Goal: Transaction & Acquisition: Obtain resource

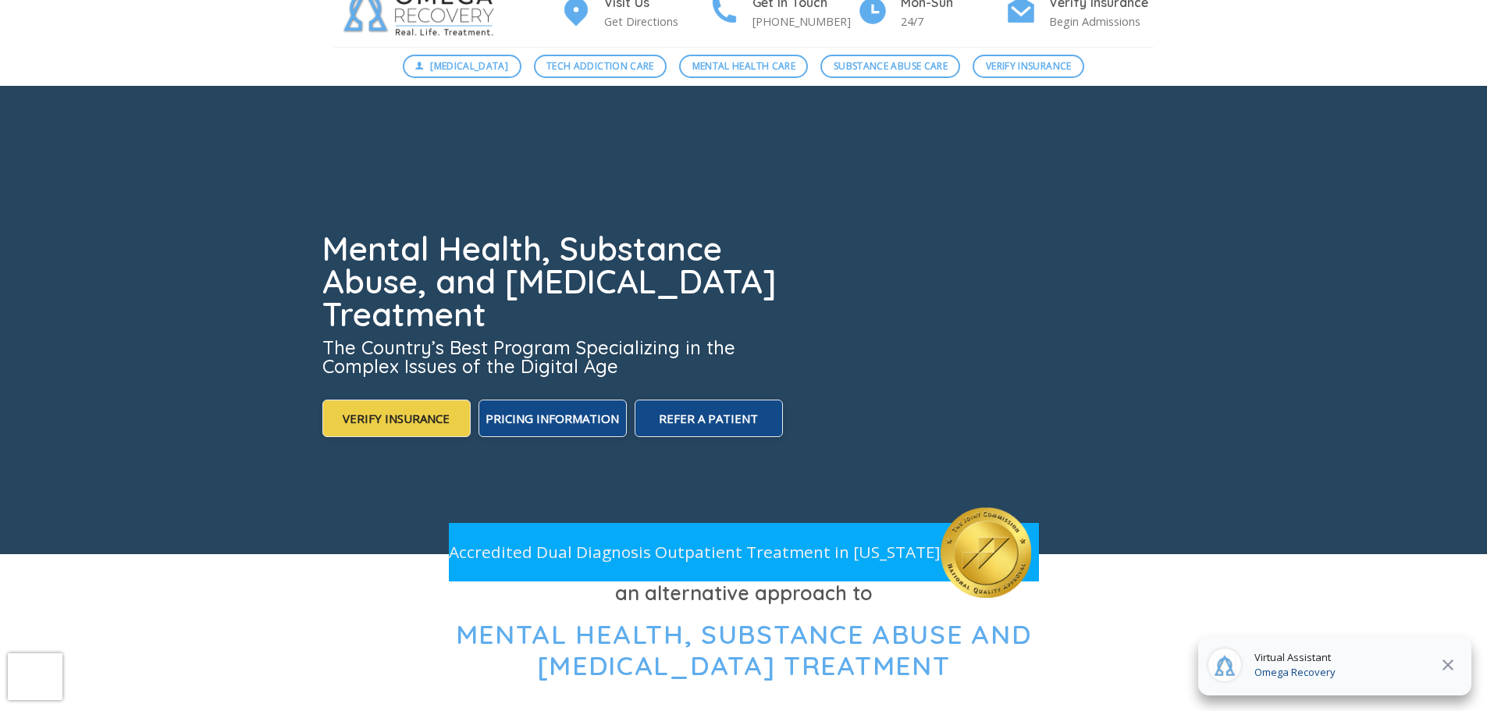
scroll to position [156, 0]
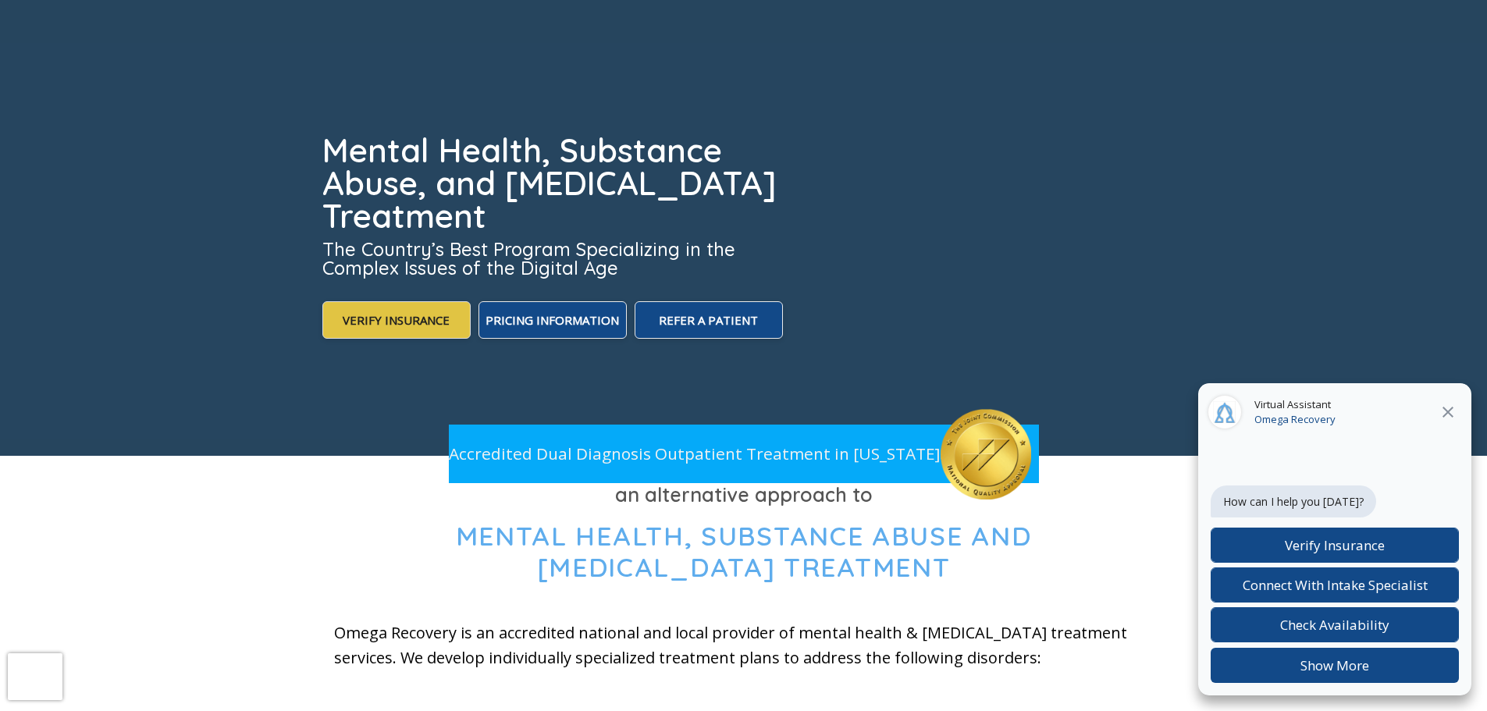
click at [425, 321] on span "Verify Insurance" at bounding box center [396, 320] width 107 height 16
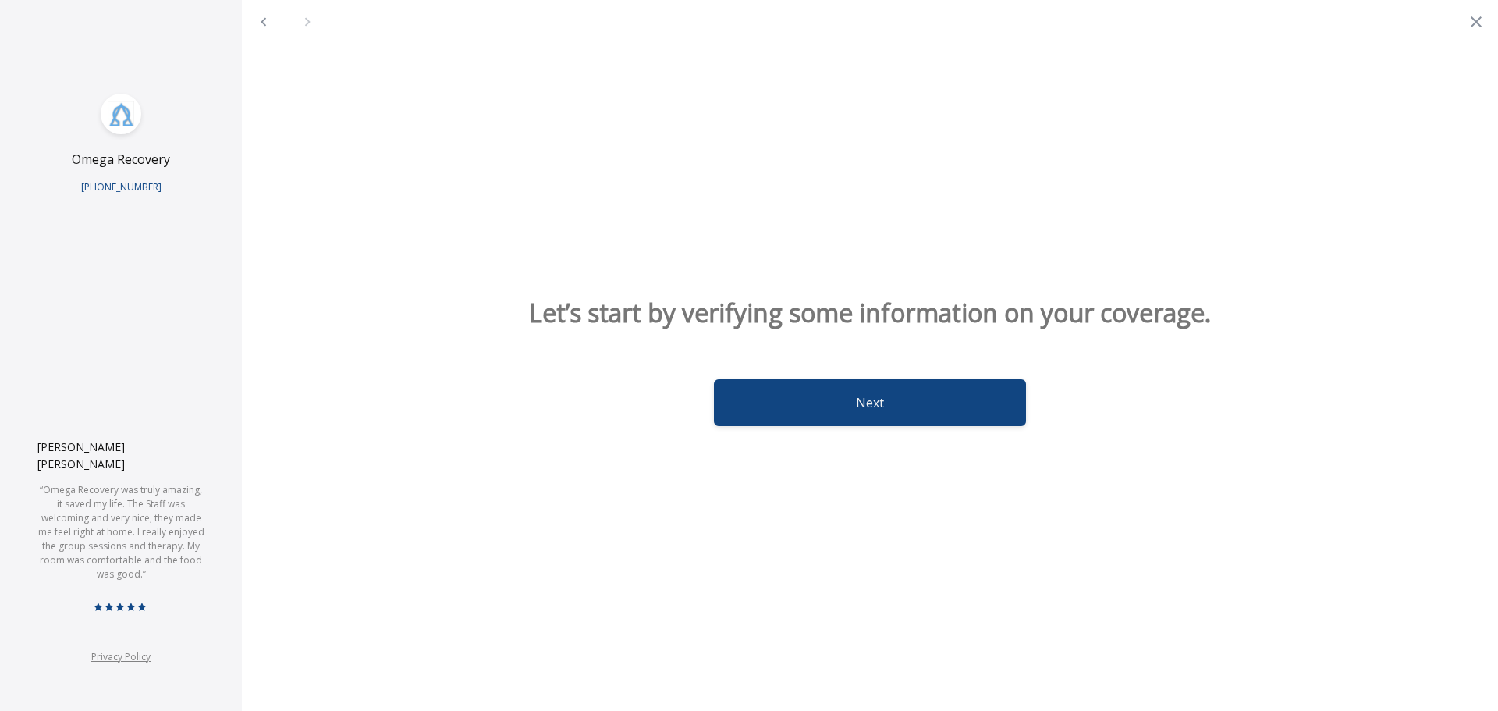
click at [855, 416] on button "Next" at bounding box center [870, 402] width 312 height 47
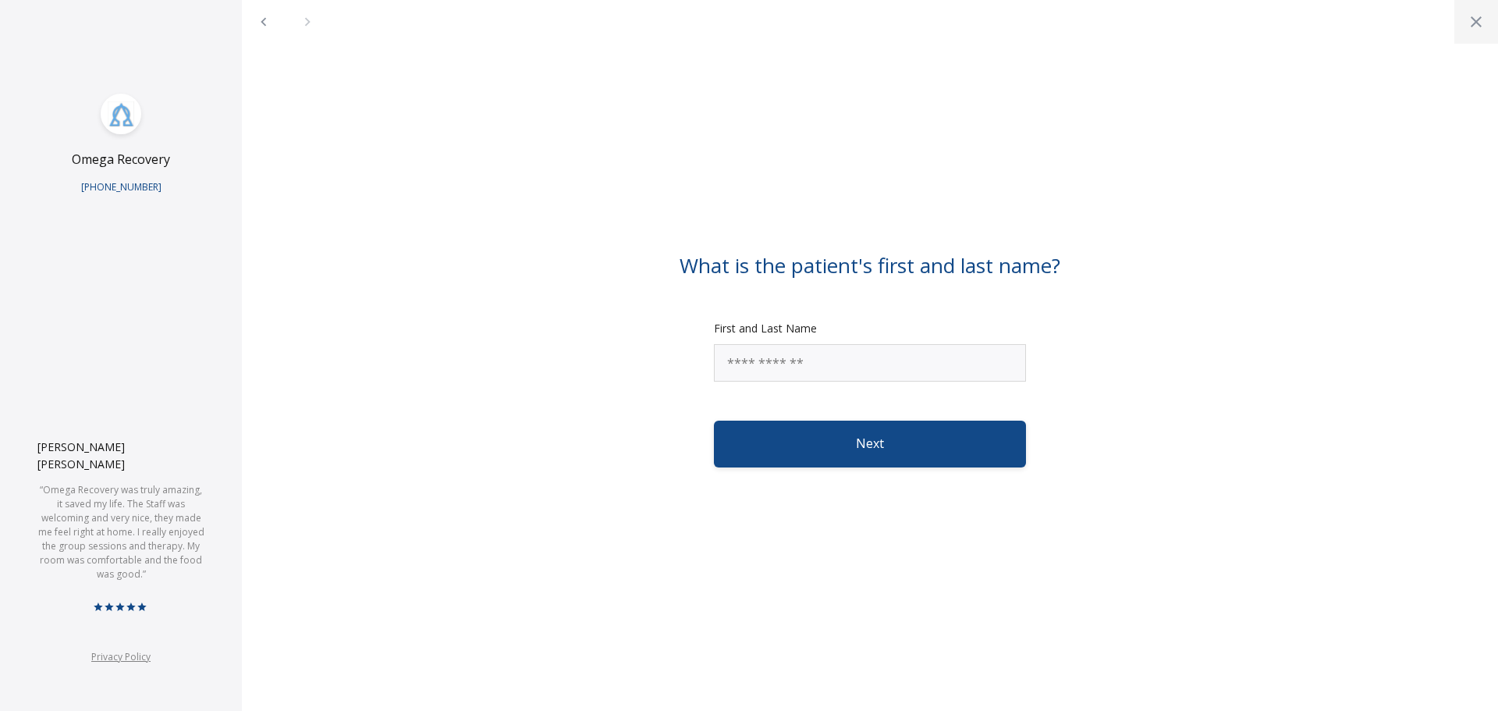
click at [1476, 23] on icon "Close" at bounding box center [1476, 21] width 19 height 19
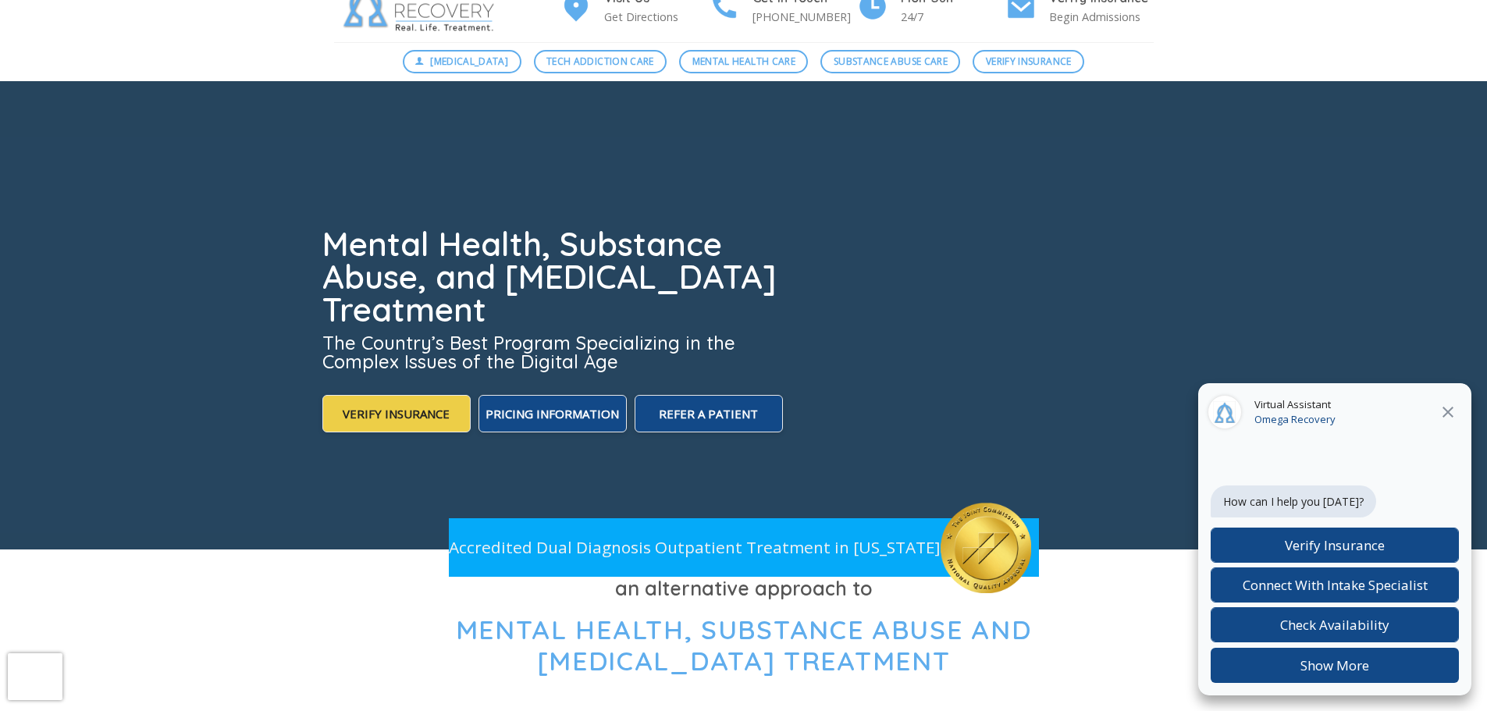
scroll to position [0, 0]
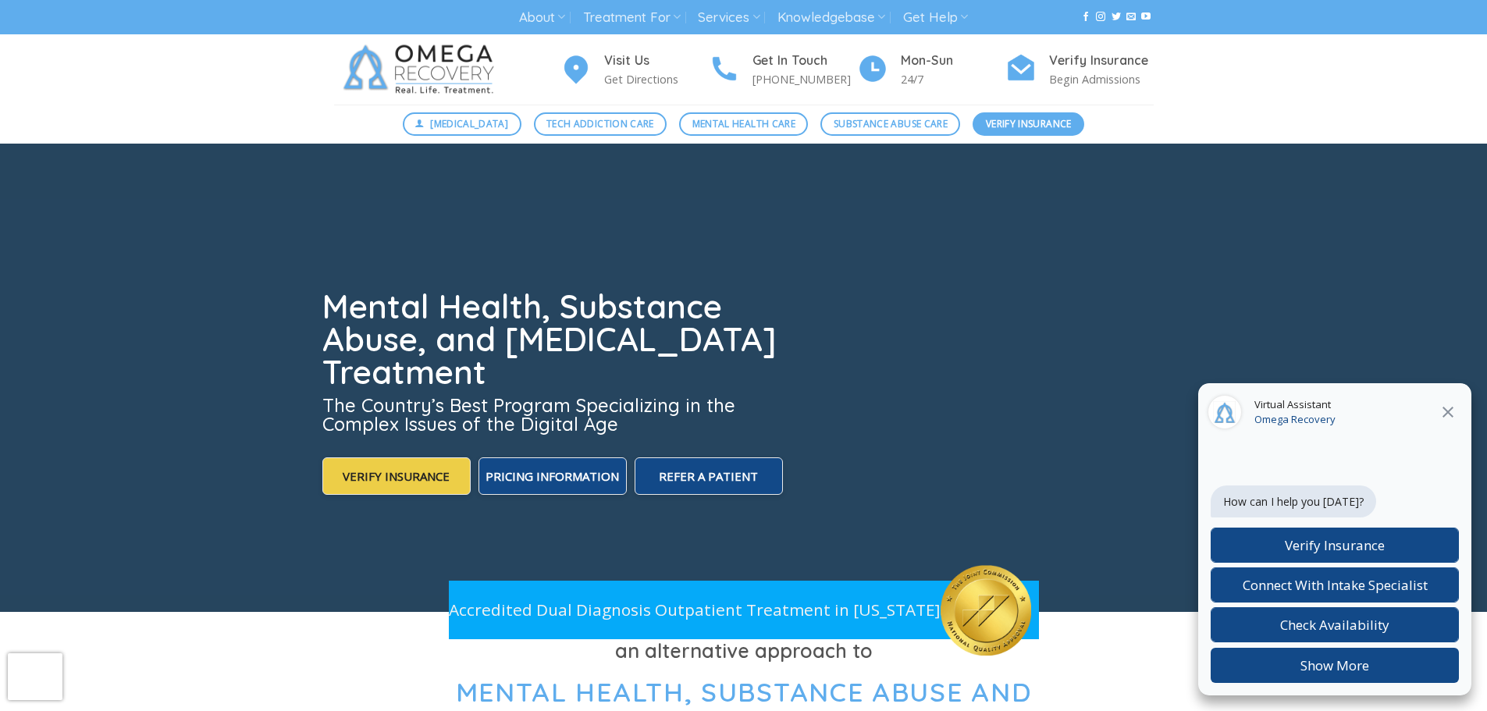
click at [1033, 118] on span "Verify Insurance" at bounding box center [1029, 123] width 86 height 15
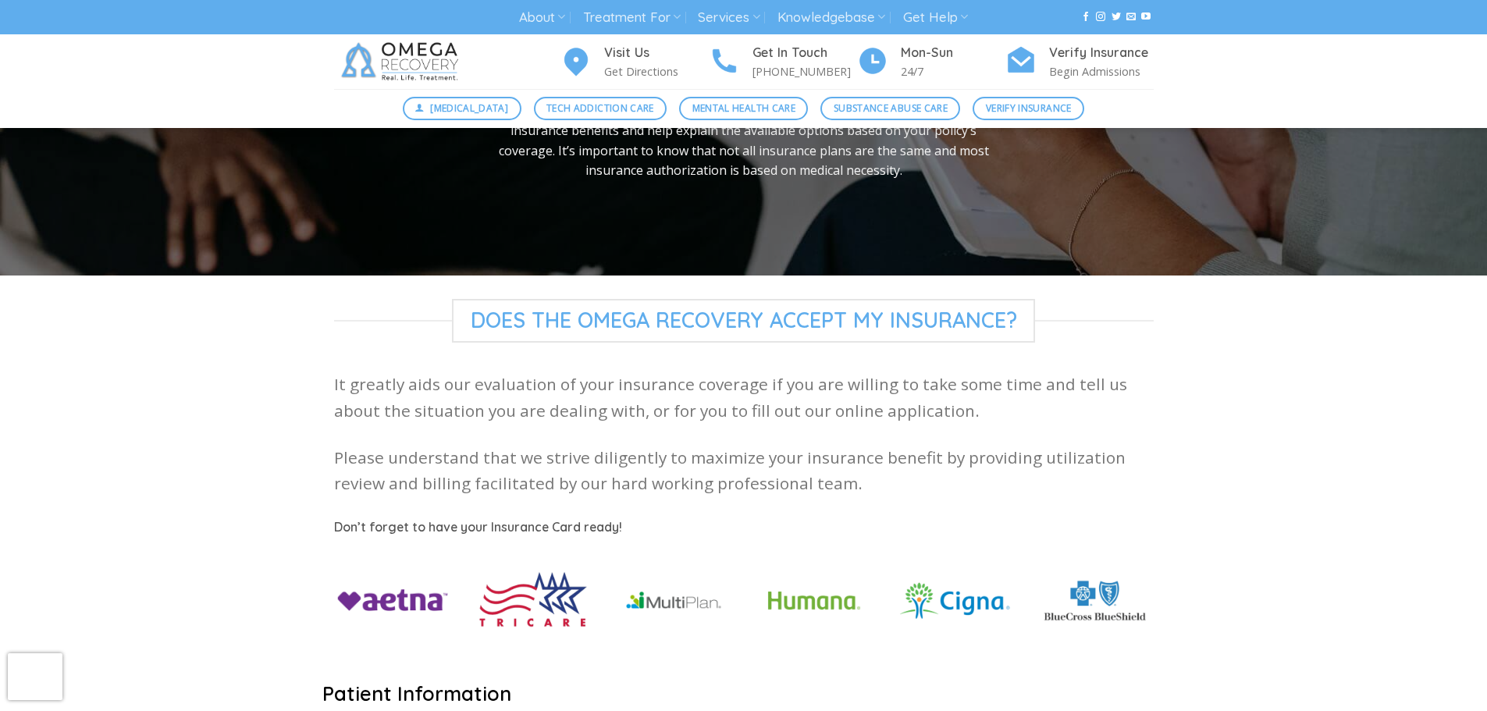
scroll to position [390, 0]
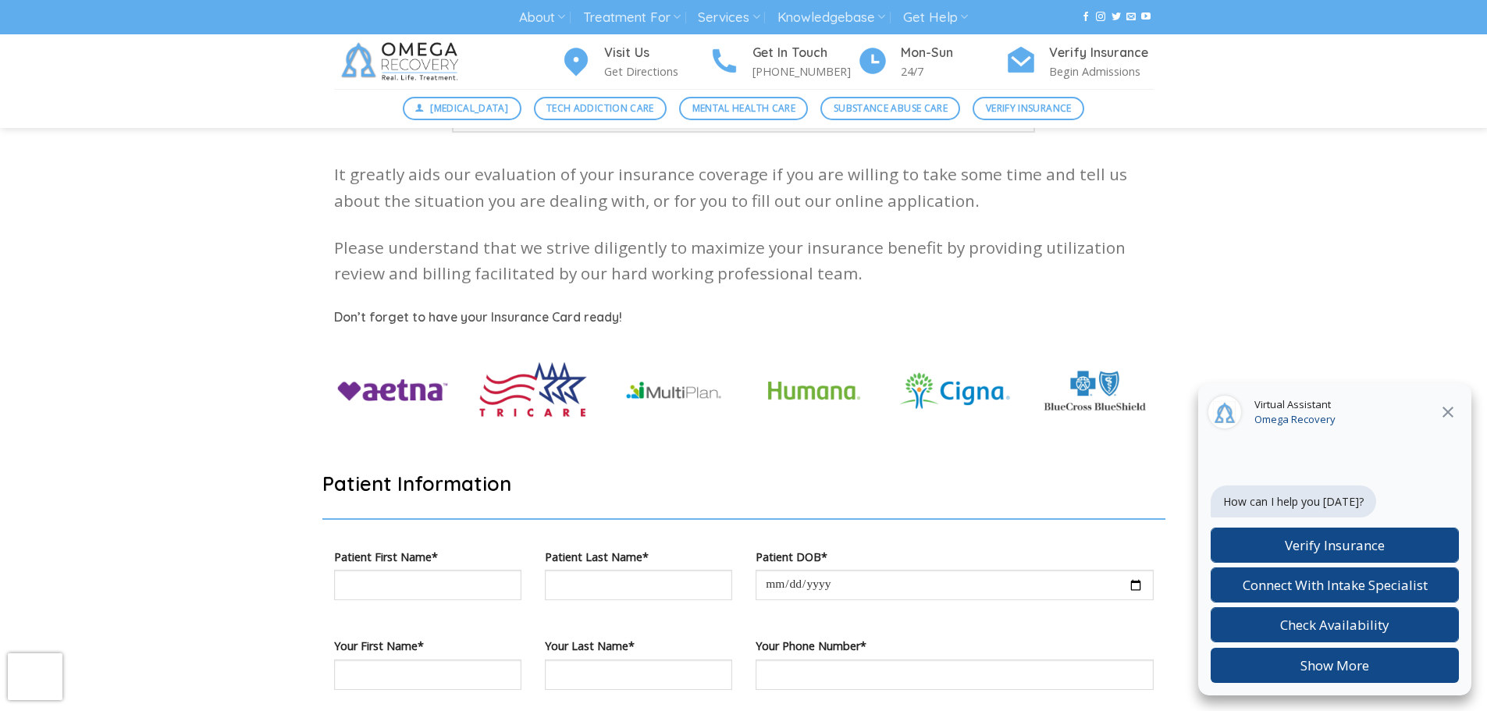
click at [1451, 410] on icon at bounding box center [1447, 412] width 19 height 19
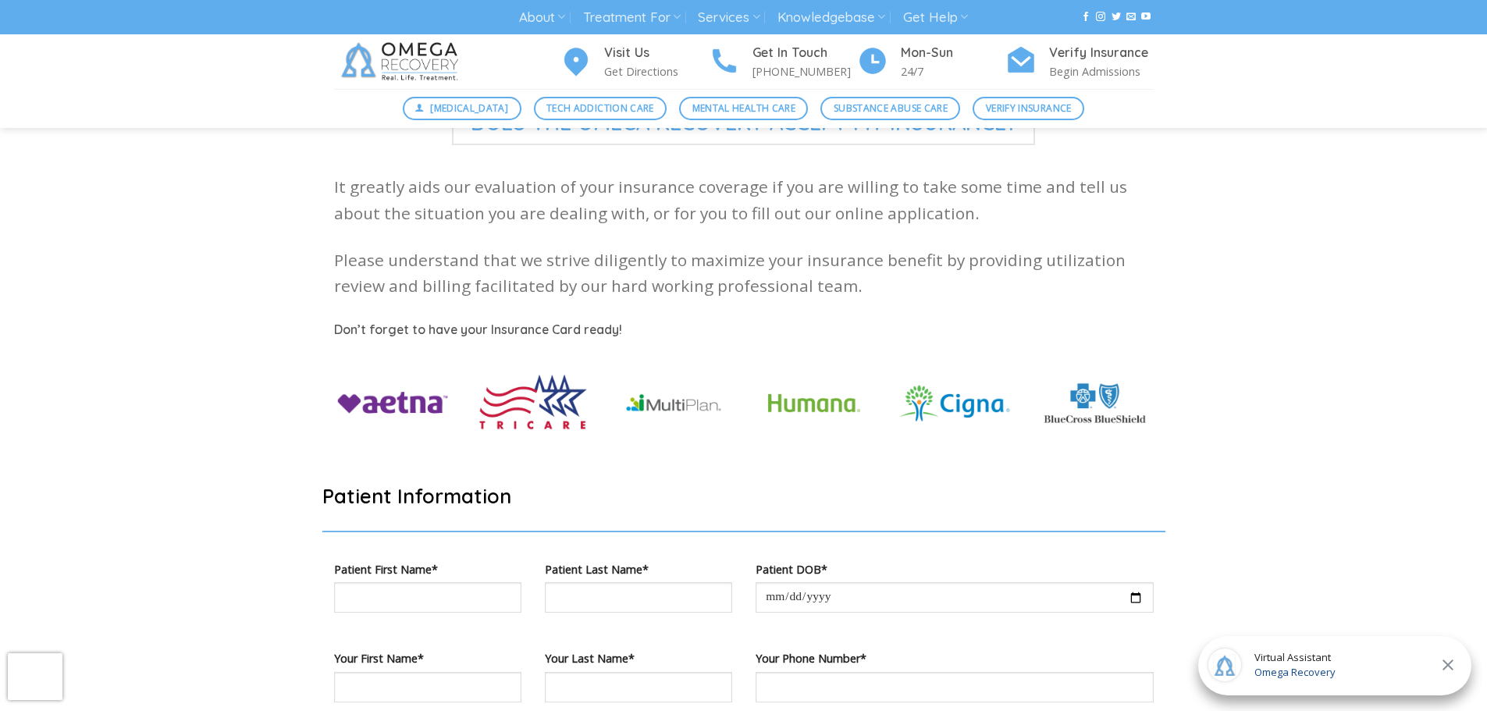
scroll to position [0, 0]
